Goal: Navigation & Orientation: Find specific page/section

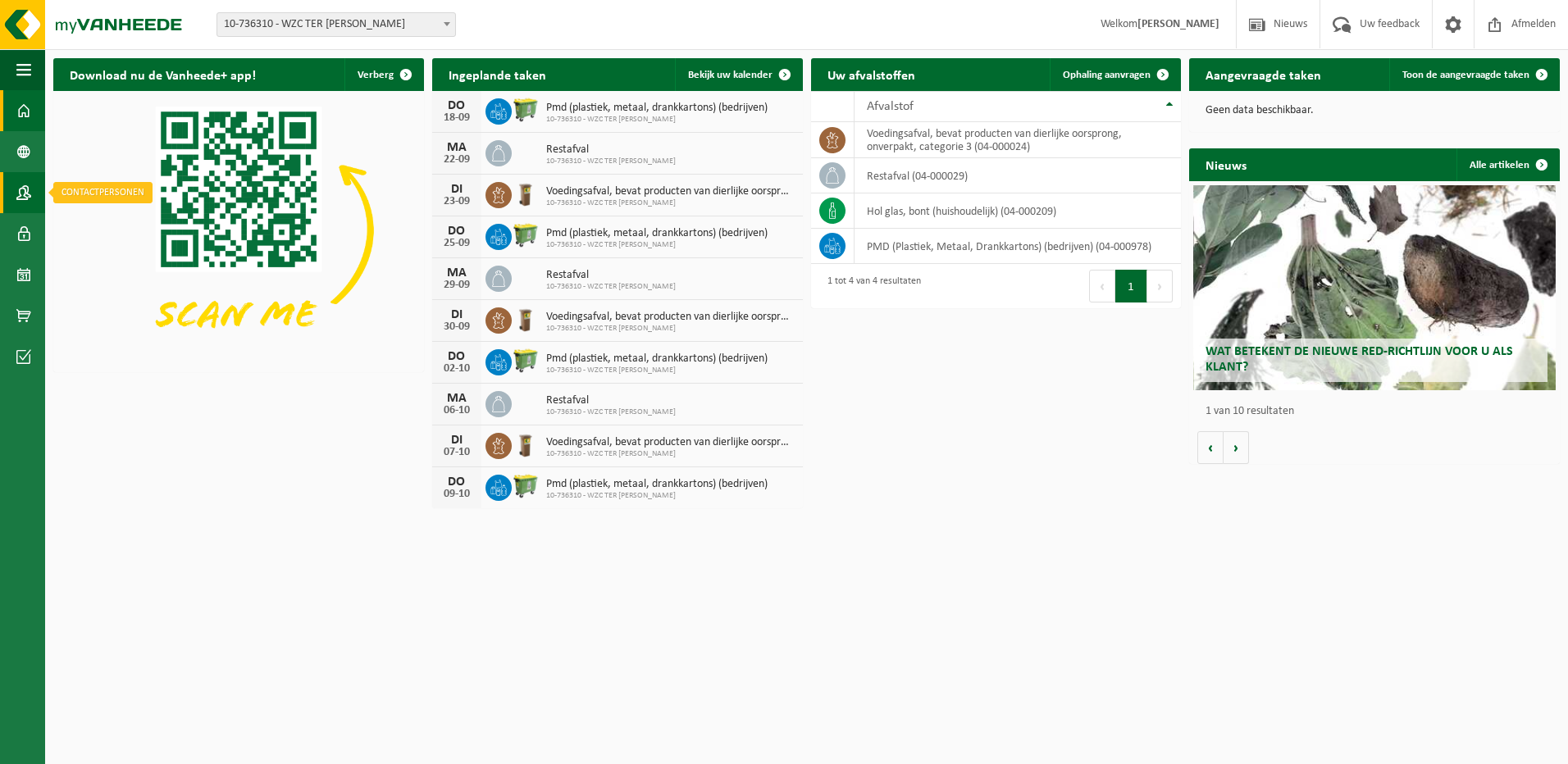
click at [24, 190] on span at bounding box center [24, 192] width 15 height 41
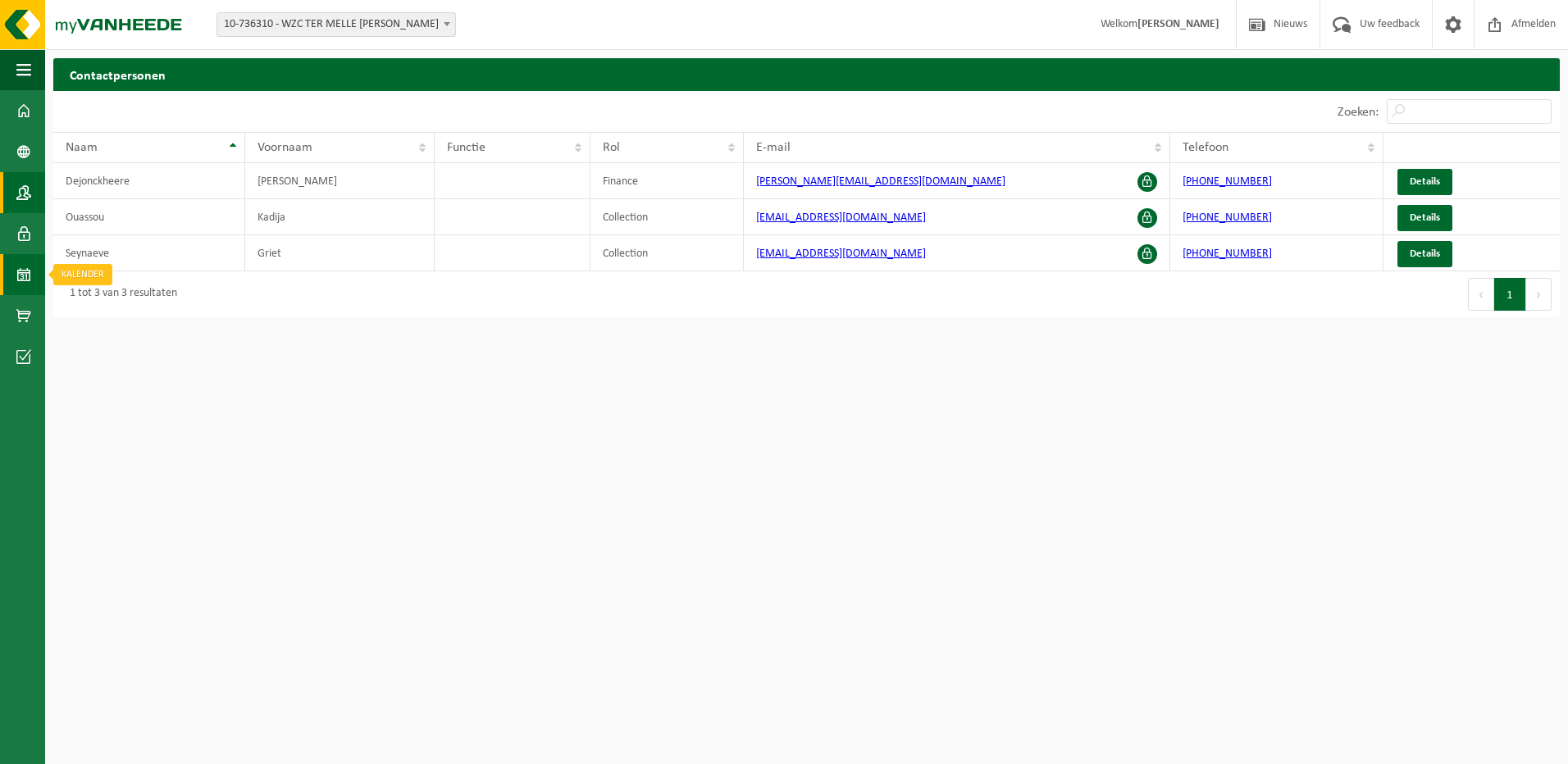
click at [21, 271] on span at bounding box center [24, 275] width 15 height 41
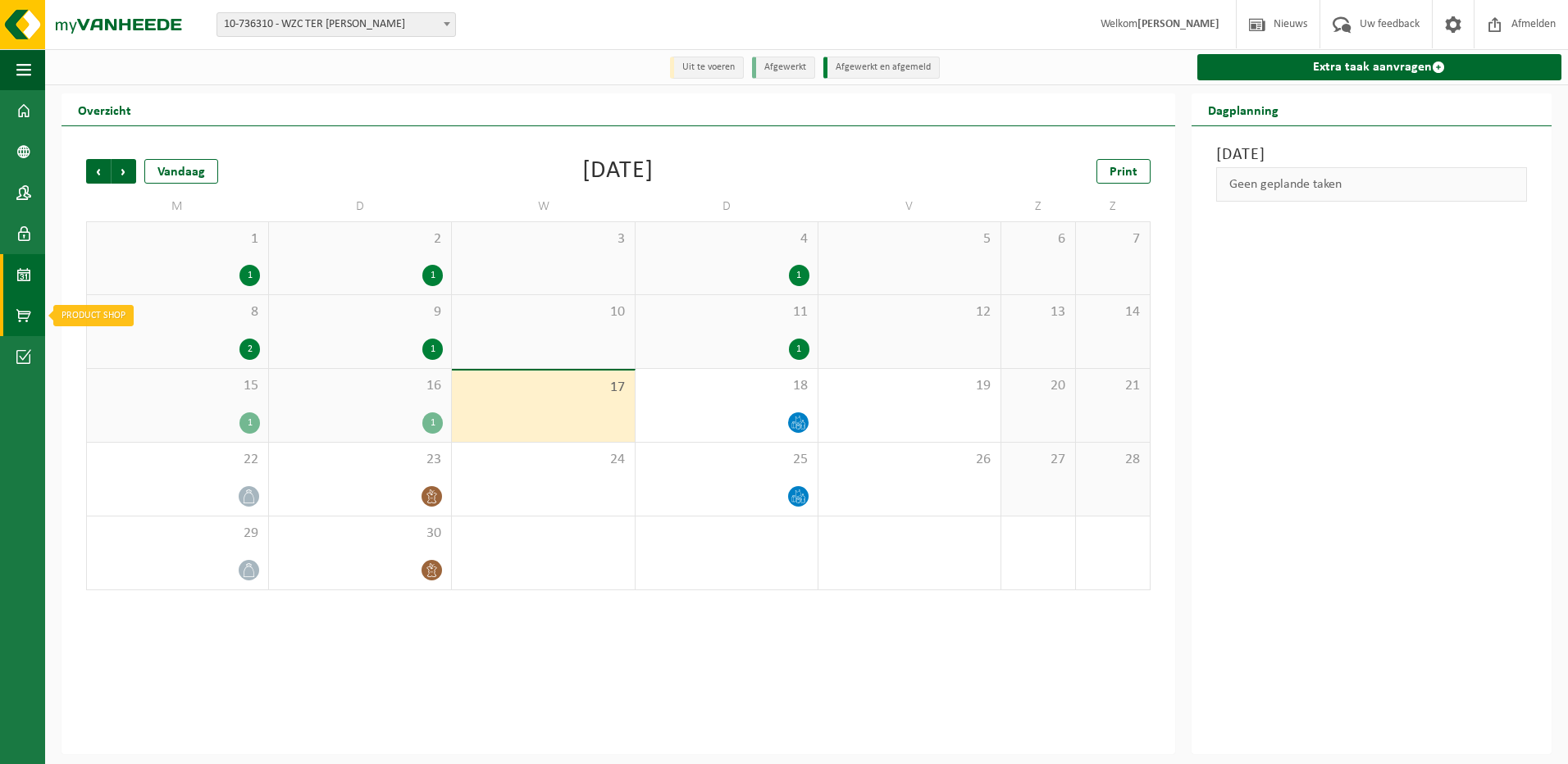
click at [16, 319] on span at bounding box center [24, 316] width 15 height 41
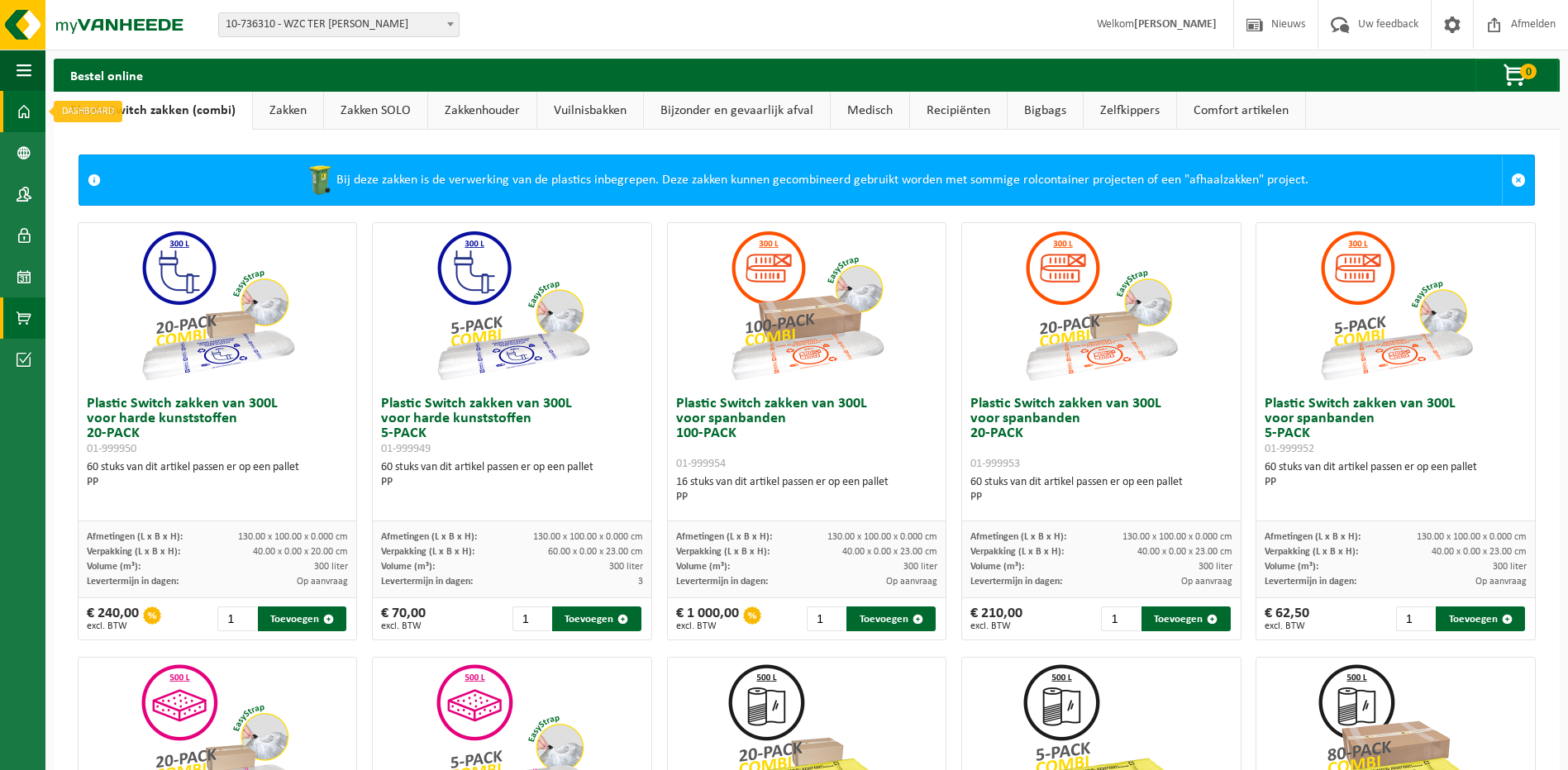
click at [18, 115] on span at bounding box center [24, 111] width 15 height 42
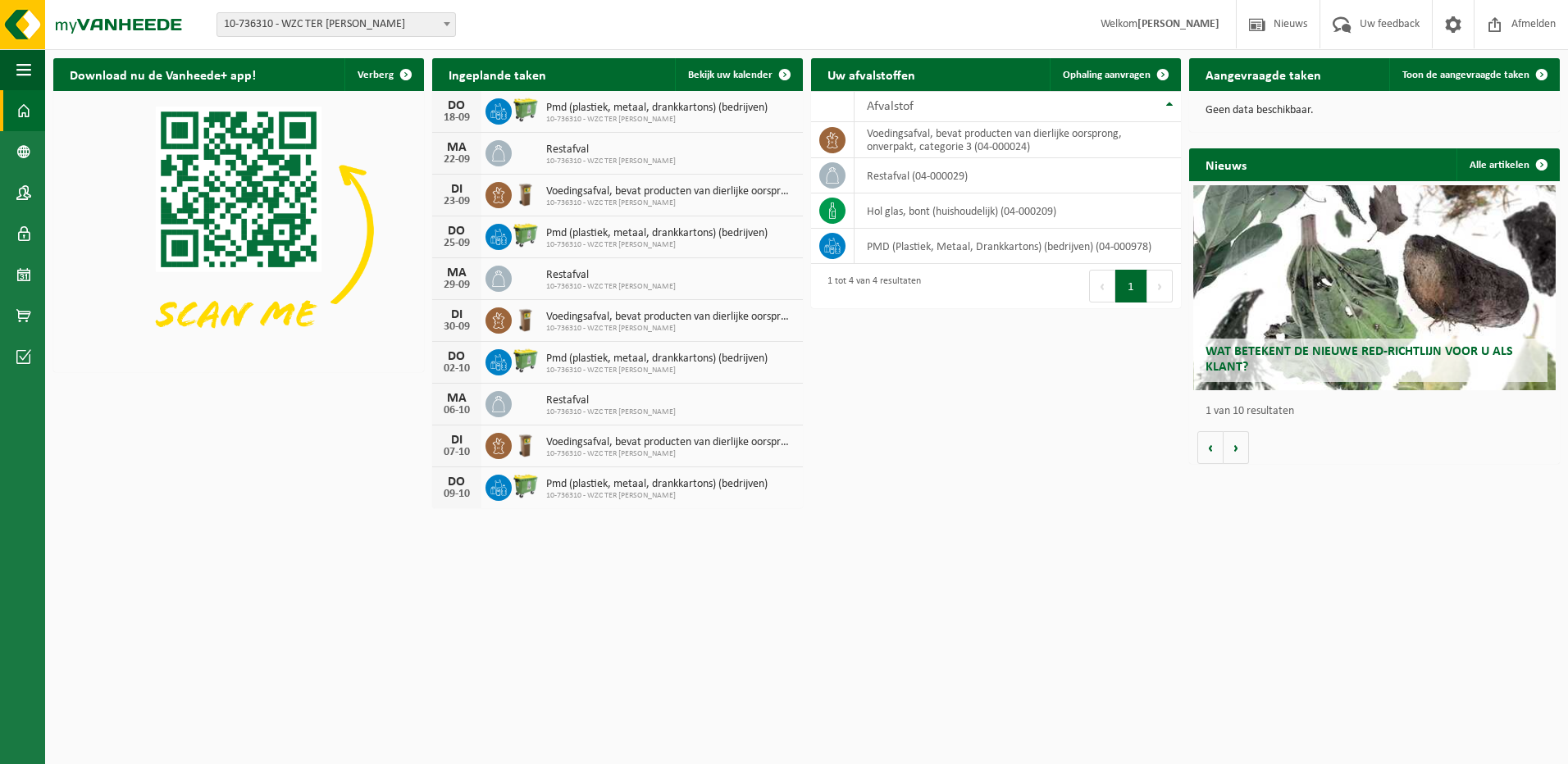
click at [20, 109] on span at bounding box center [24, 110] width 15 height 41
click at [447, 23] on b at bounding box center [447, 24] width 7 height 4
